Goal: Transaction & Acquisition: Purchase product/service

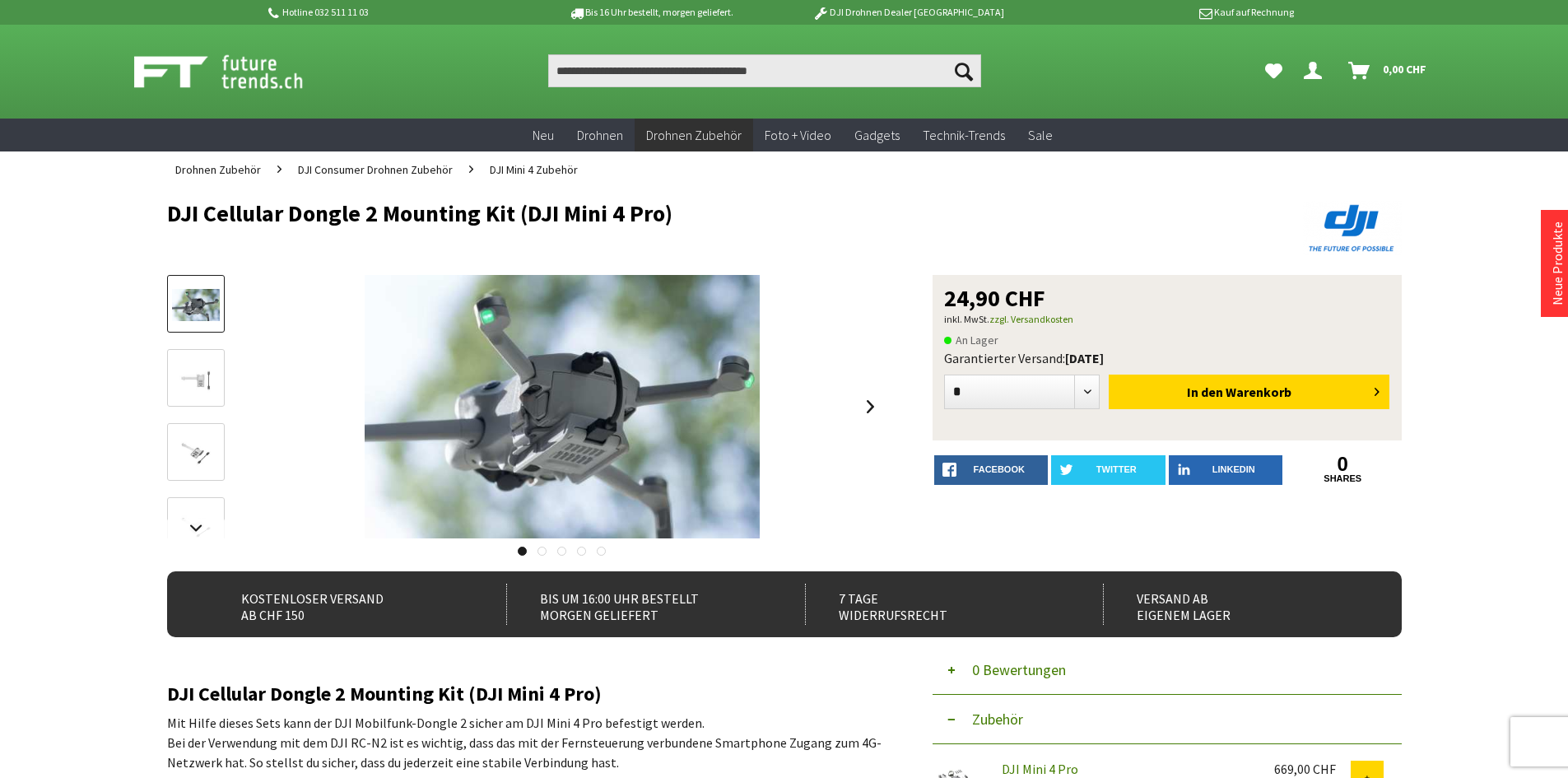
click at [212, 371] on img at bounding box center [196, 379] width 48 height 32
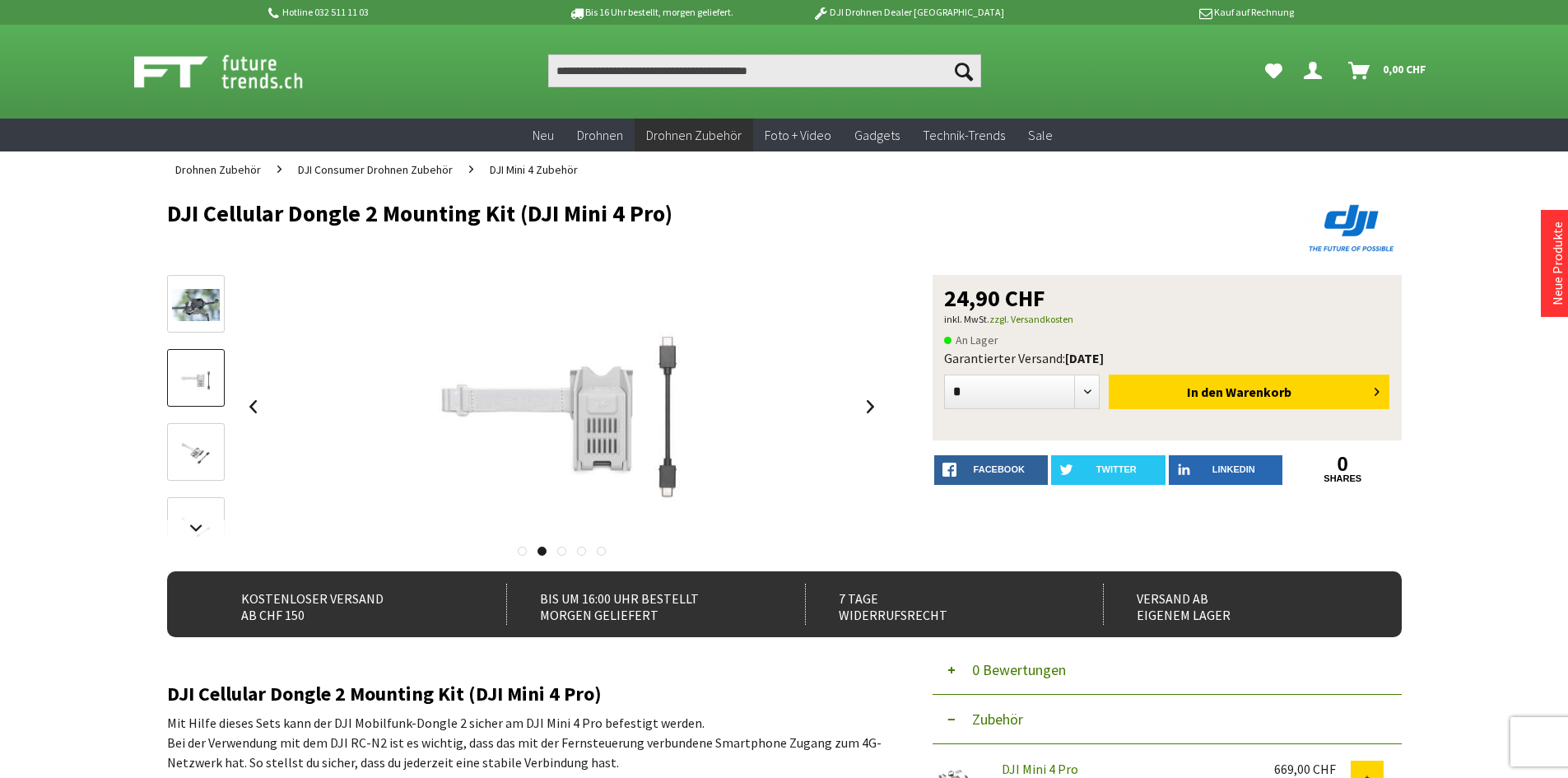
click at [217, 450] on img at bounding box center [196, 453] width 48 height 32
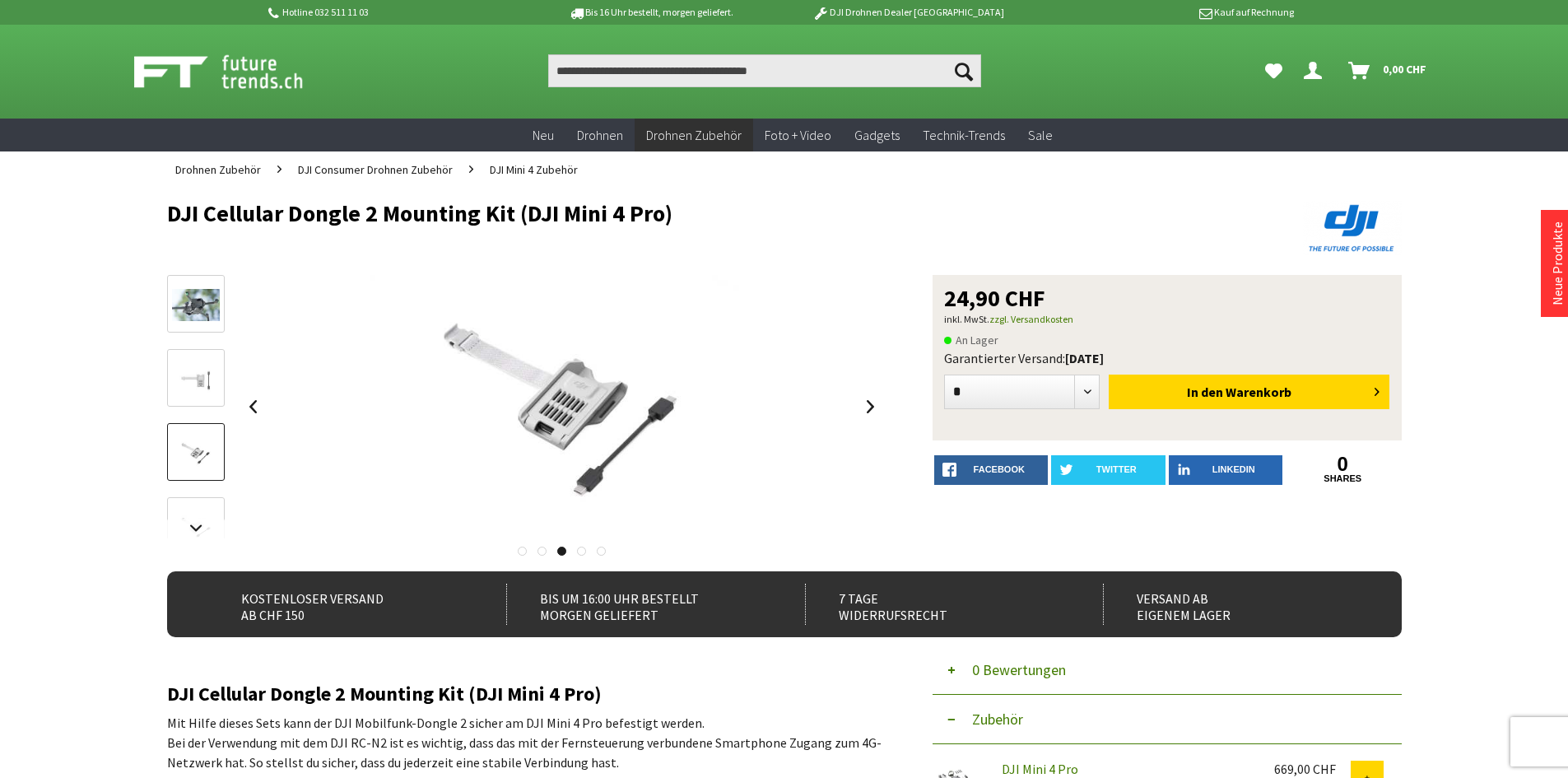
scroll to position [82, 0]
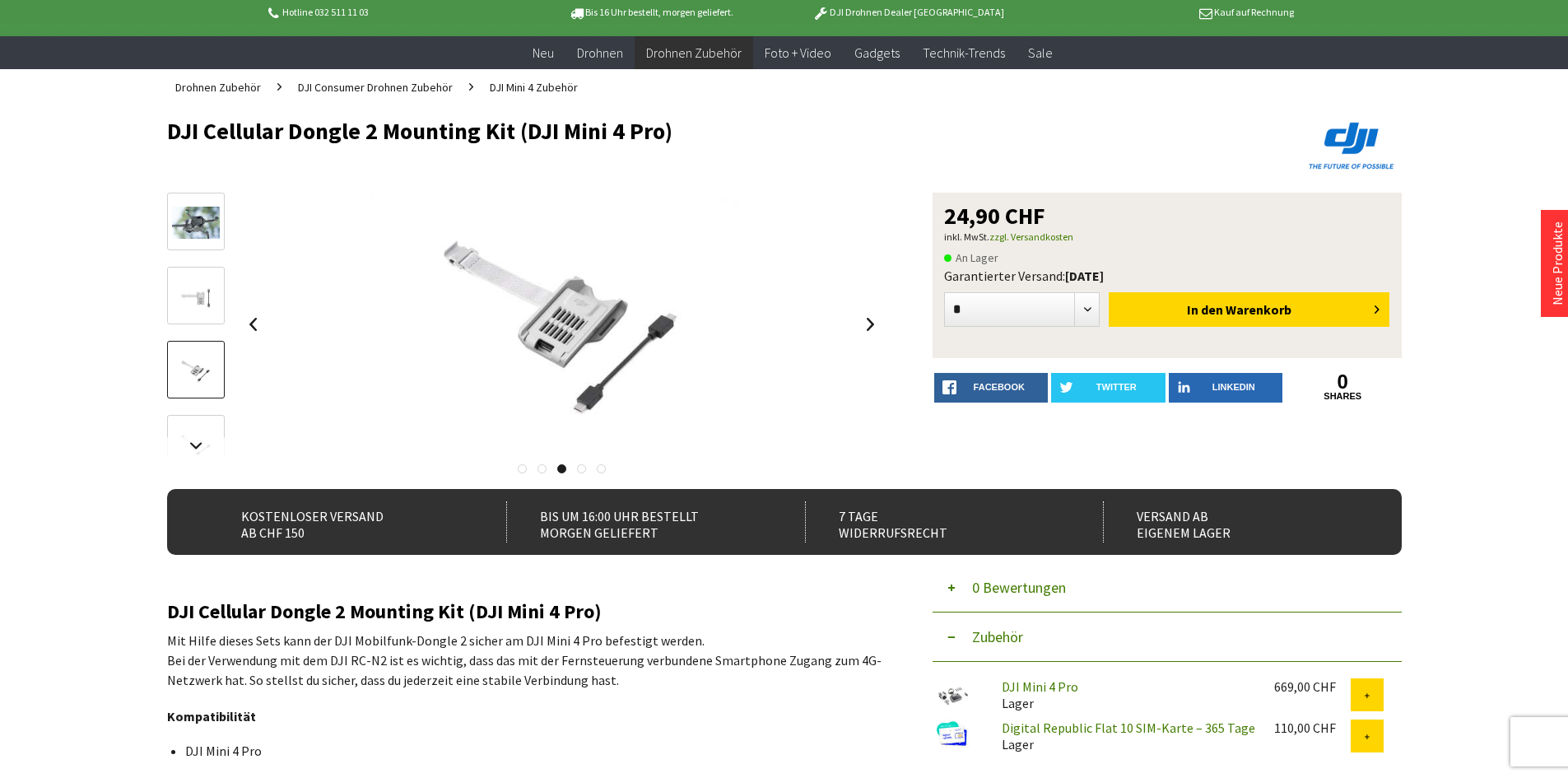
click at [193, 429] on img at bounding box center [196, 445] width 48 height 32
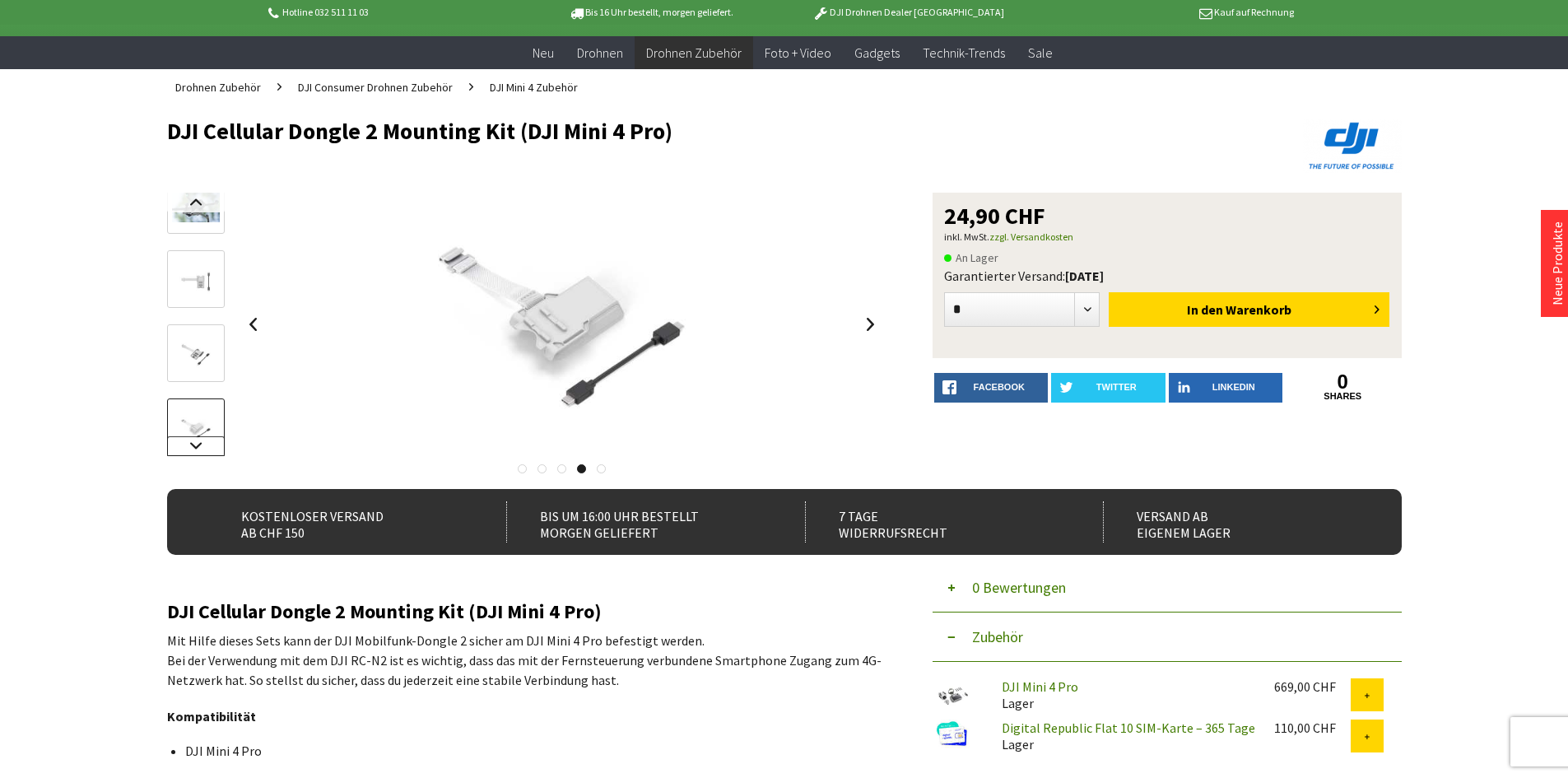
click at [194, 441] on link at bounding box center [196, 445] width 57 height 20
click at [194, 428] on link at bounding box center [196, 411] width 57 height 57
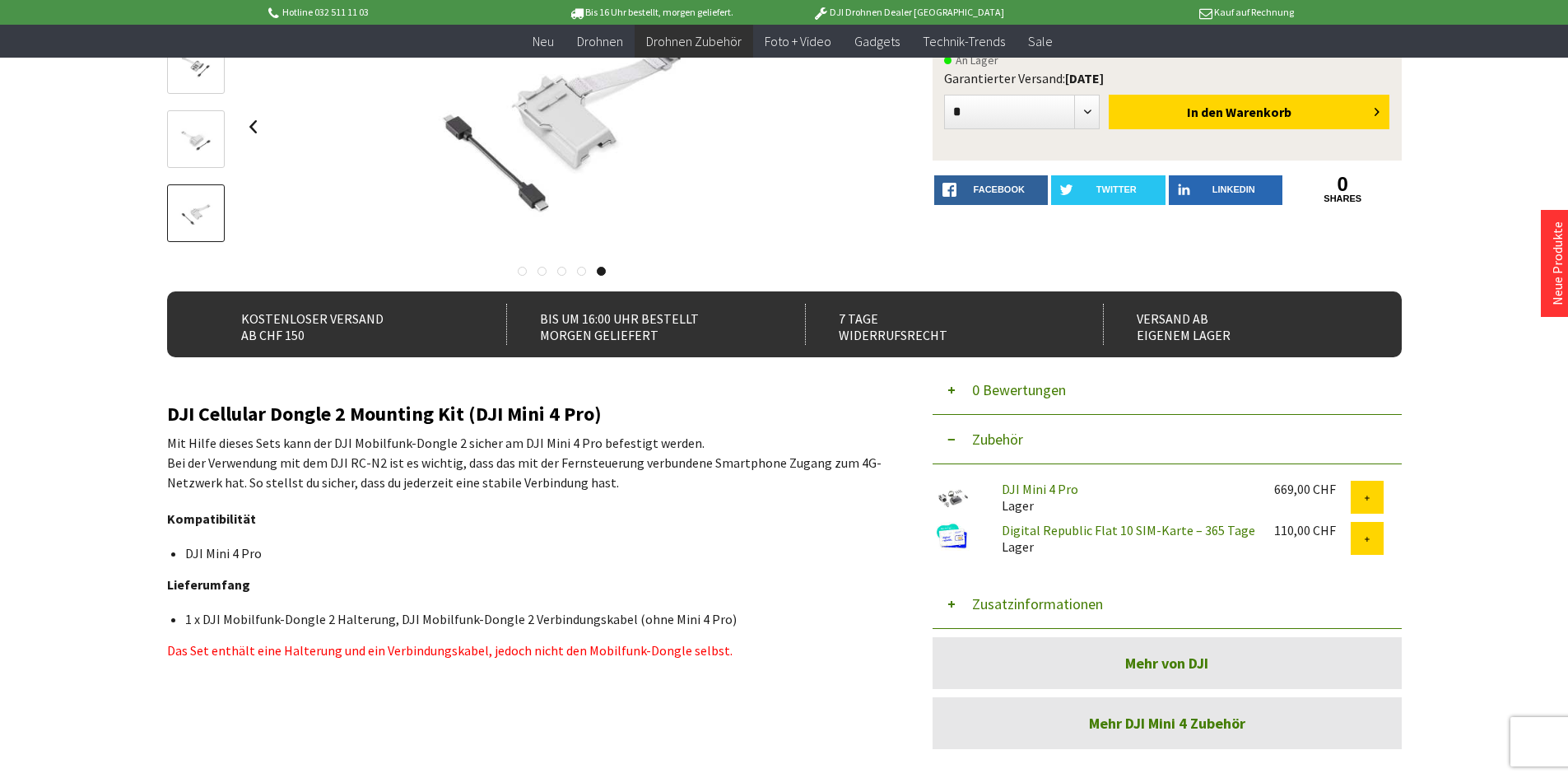
scroll to position [329, 0]
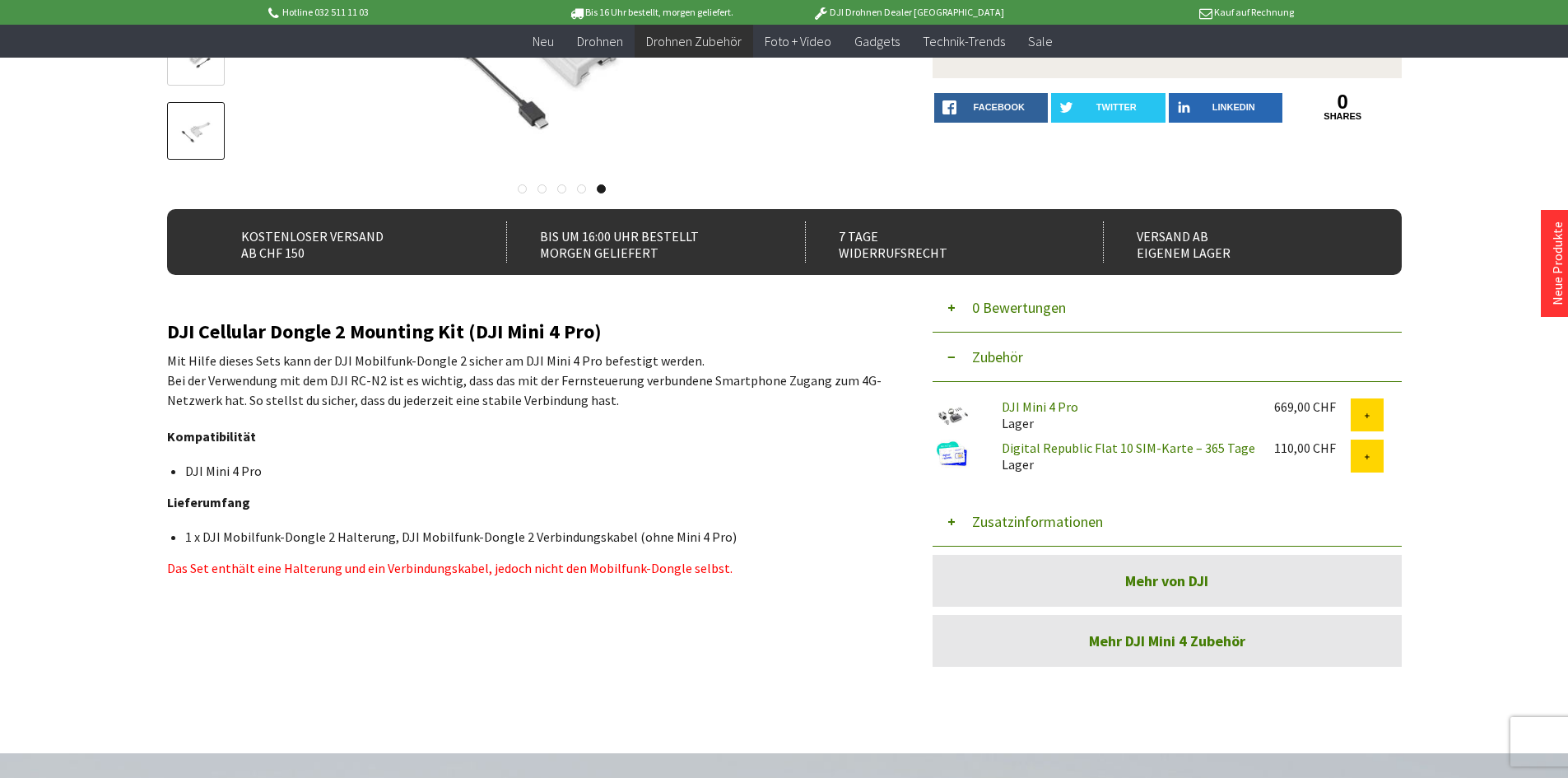
click at [1041, 443] on link "Digital Republic Flat 10 SIM-Karte – 365 Tage" at bounding box center [1128, 447] width 253 height 16
